Goal: Information Seeking & Learning: Learn about a topic

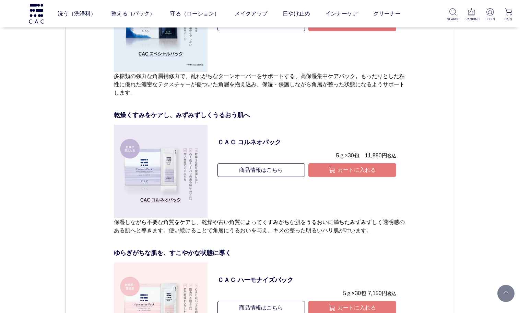
scroll to position [2436, 0]
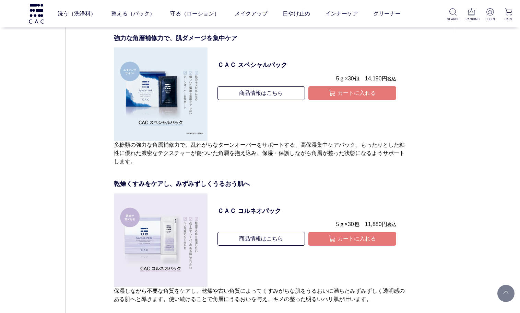
click at [381, 141] on dl "ＣＡＣ スペシャルパック 5ｇ×30包　14,190円 税込 商品情報はこちら カートに入れる" at bounding box center [307, 93] width 199 height 93
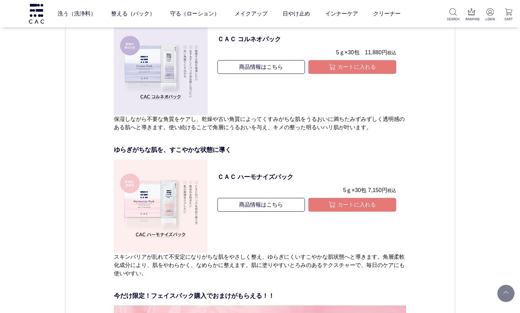
scroll to position [2779, 0]
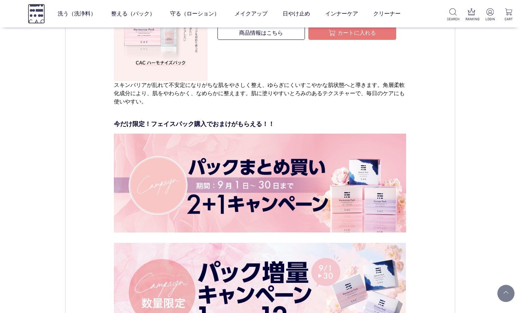
click at [36, 18] on img at bounding box center [36, 14] width 17 height 20
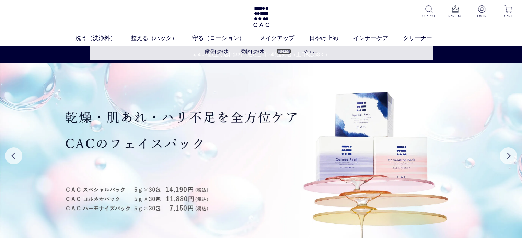
click at [288, 51] on link "美容液" at bounding box center [284, 51] width 14 height 5
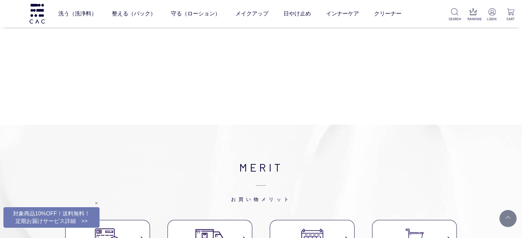
scroll to position [69, 0]
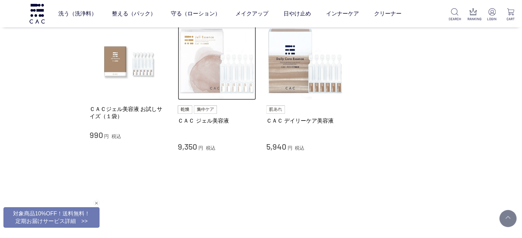
click at [220, 97] on img at bounding box center [217, 61] width 78 height 78
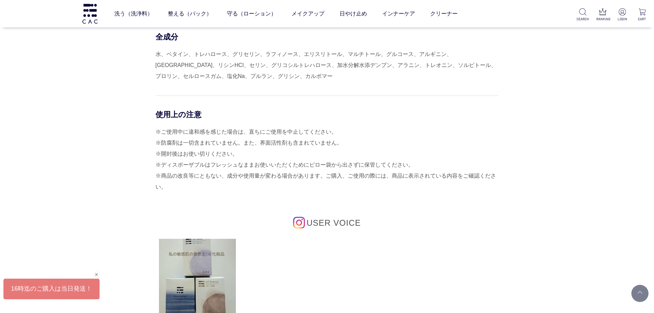
scroll to position [3397, 0]
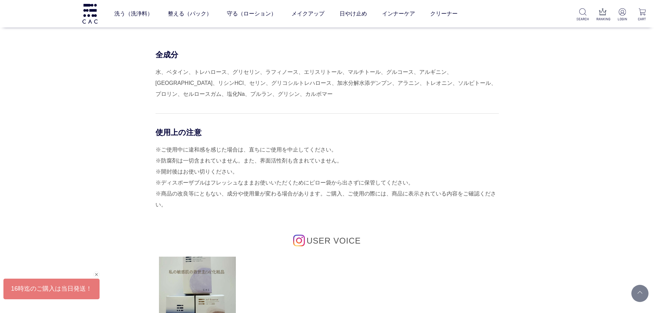
click at [222, 215] on div "USER VOICE ramujoan619 Prev Next ※PR含む ほかの投稿を見る Powered By" at bounding box center [327, 311] width 340 height 199
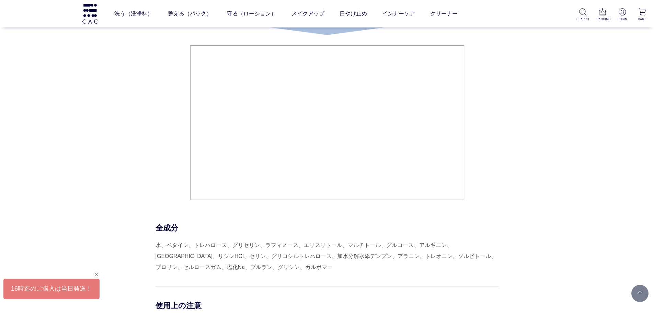
scroll to position [3294, 0]
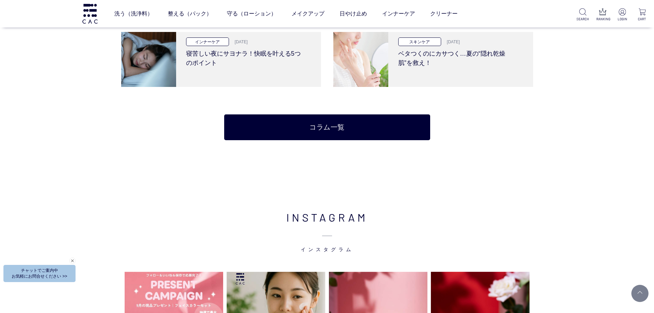
scroll to position [1510, 0]
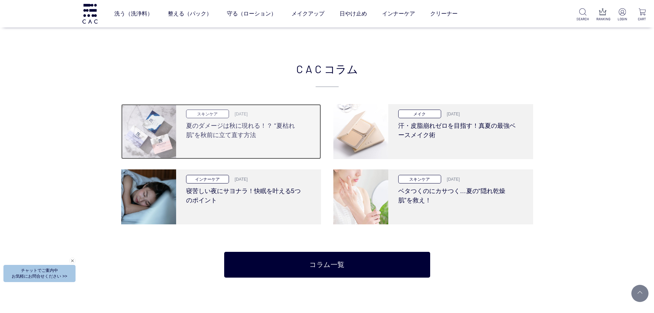
click at [264, 130] on h3 "夏のダメージは秋に現れる！？ “夏枯れ肌”を秋前に立て直す方法" at bounding box center [246, 129] width 120 height 22
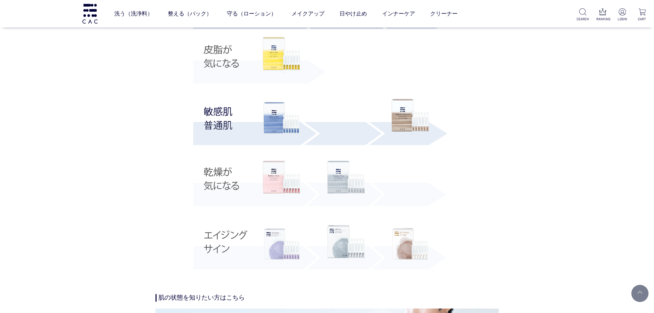
scroll to position [1647, 0]
